Goal: Information Seeking & Learning: Understand process/instructions

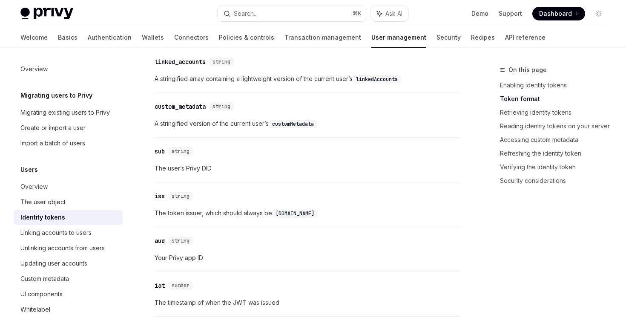
scroll to position [395, 0]
click at [505, 37] on link "API reference" at bounding box center [525, 37] width 40 height 20
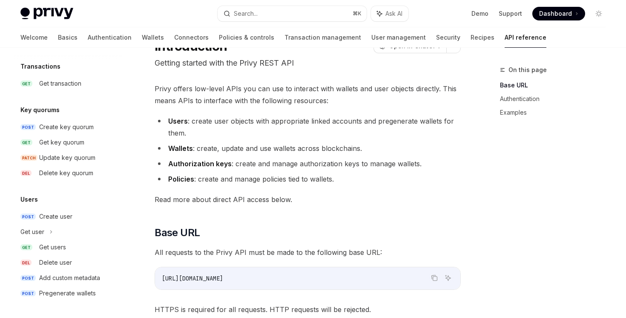
scroll to position [60, 0]
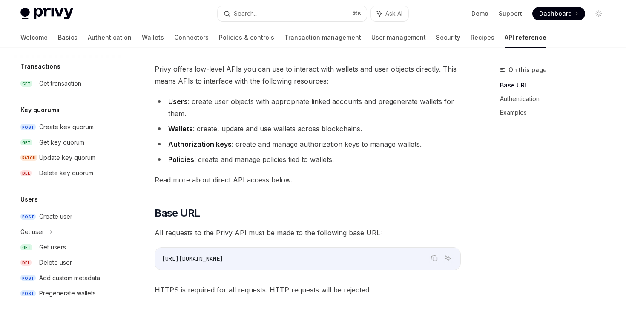
type textarea "*"
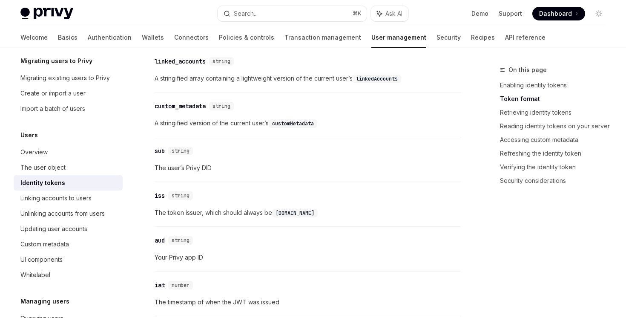
scroll to position [297, 0]
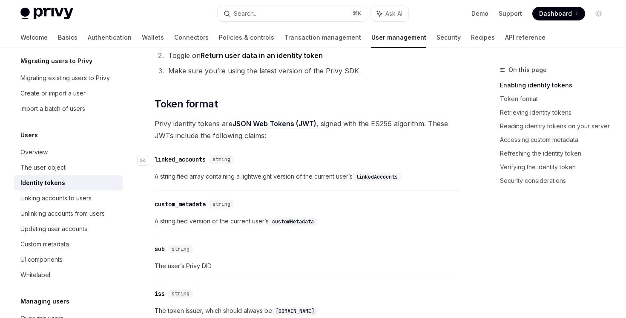
click at [224, 159] on span "string" at bounding box center [222, 159] width 18 height 7
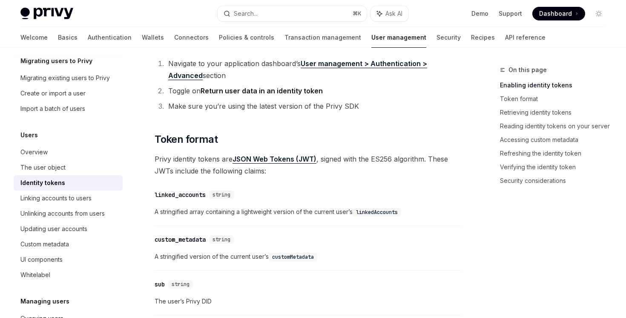
scroll to position [261, 0]
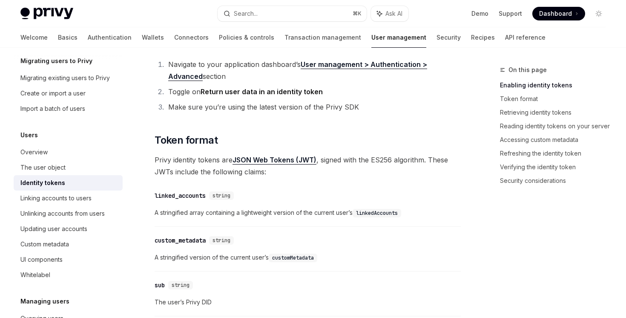
click at [277, 160] on link "JSON Web Tokens (JWT)" at bounding box center [275, 160] width 84 height 9
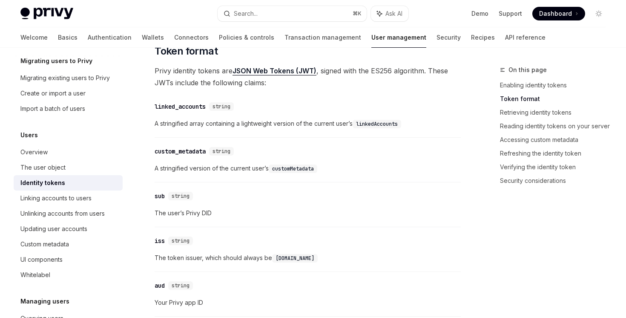
scroll to position [320, 0]
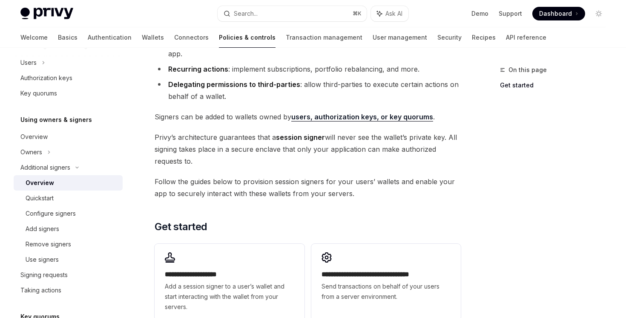
scroll to position [146, 0]
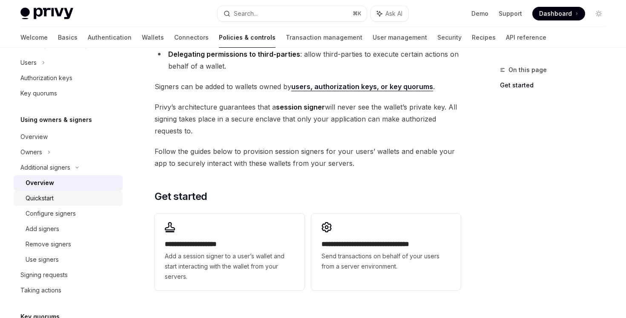
click at [112, 197] on div "Quickstart" at bounding box center [72, 198] width 92 height 10
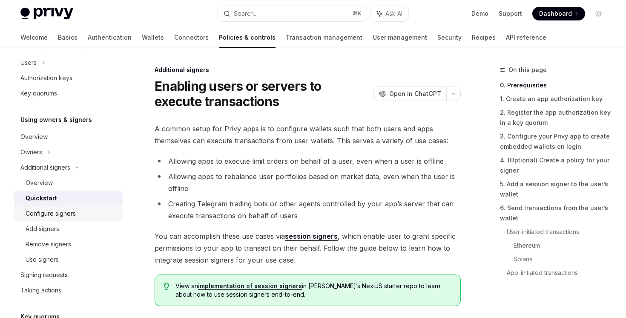
click at [101, 215] on div "Configure signers" at bounding box center [72, 213] width 92 height 10
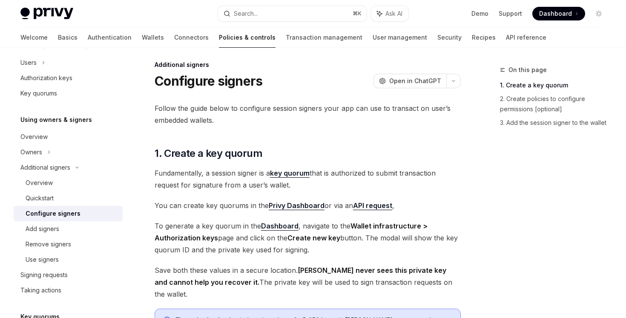
scroll to position [117, 0]
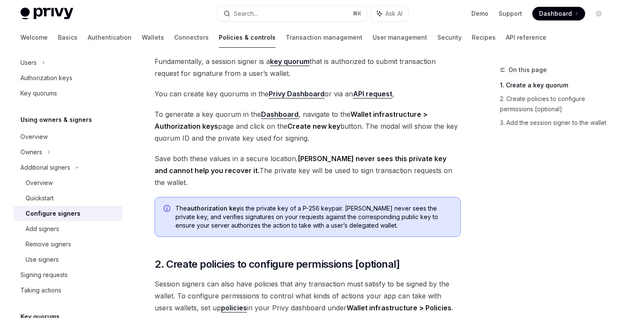
click at [359, 95] on link "API request" at bounding box center [372, 93] width 39 height 9
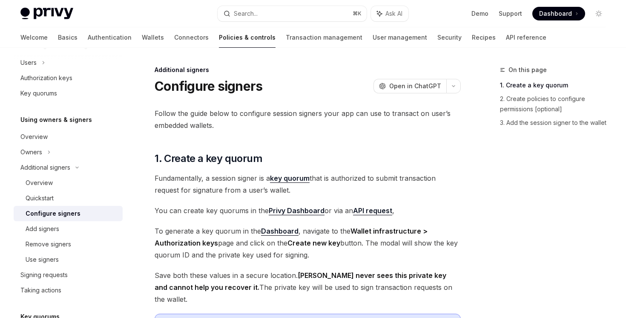
scroll to position [507, 0]
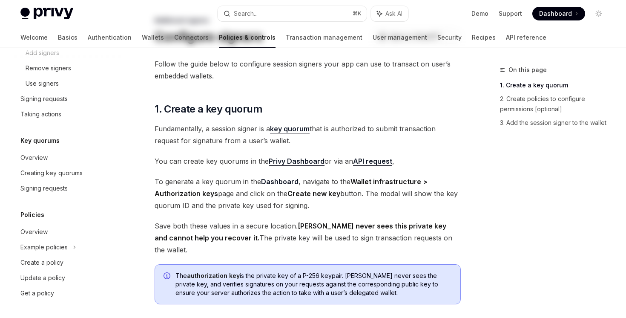
scroll to position [349, 0]
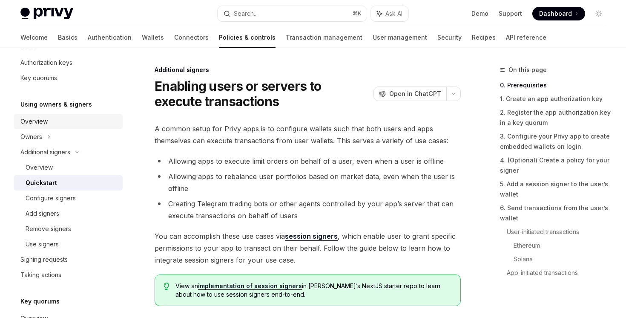
click at [50, 127] on link "Overview" at bounding box center [68, 121] width 109 height 15
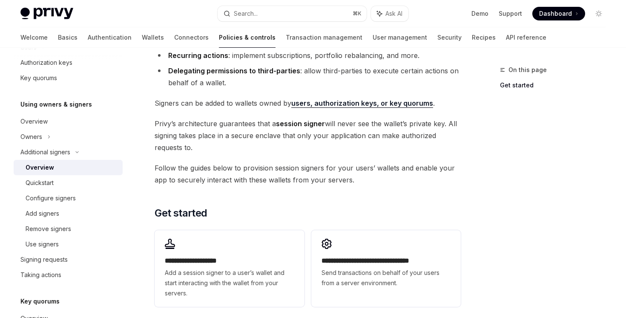
scroll to position [146, 0]
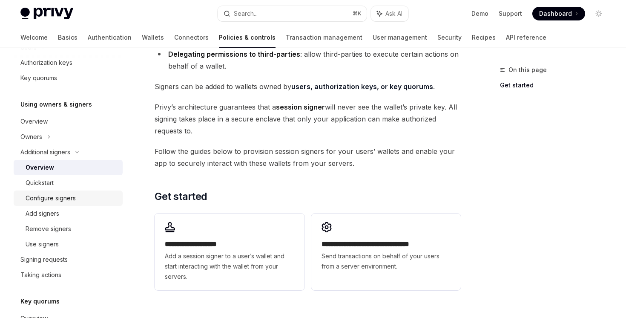
click at [72, 194] on div "Configure signers" at bounding box center [51, 198] width 50 height 10
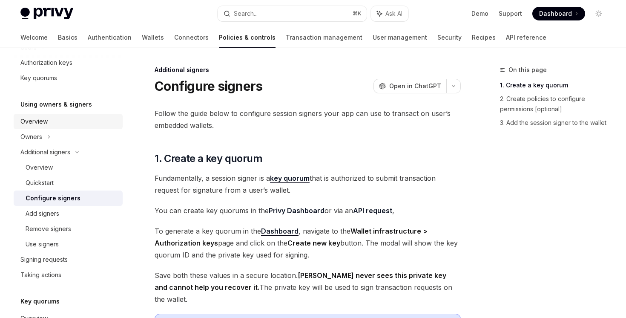
click at [61, 124] on div "Overview" at bounding box center [68, 121] width 97 height 10
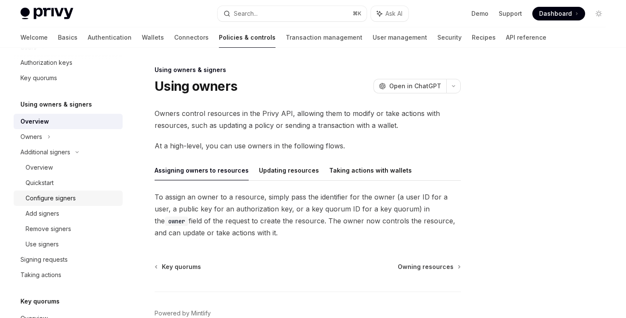
click at [70, 196] on div "Configure signers" at bounding box center [51, 198] width 50 height 10
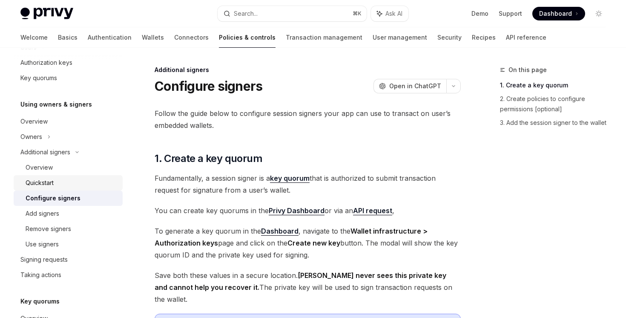
click at [69, 184] on div "Quickstart" at bounding box center [72, 183] width 92 height 10
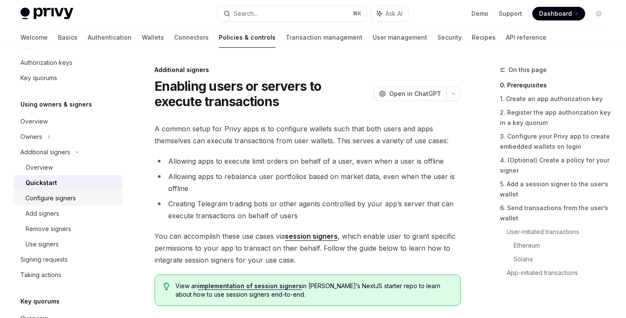
click at [69, 201] on div "Configure signers" at bounding box center [51, 198] width 50 height 10
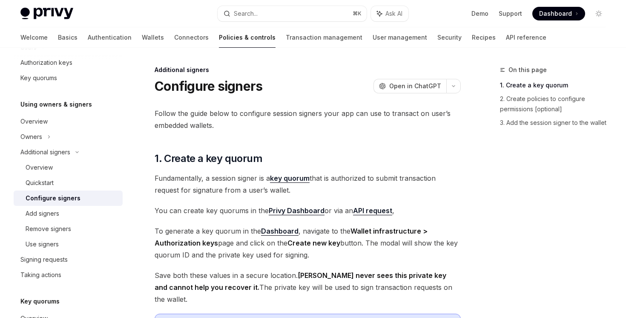
click at [367, 212] on link "API request" at bounding box center [372, 210] width 39 height 9
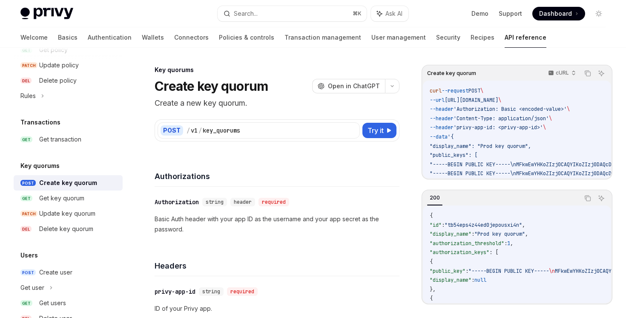
type textarea "*"
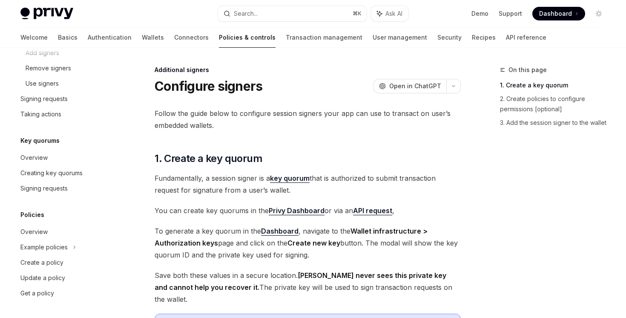
scroll to position [349, 0]
